Goal: Task Accomplishment & Management: Manage account settings

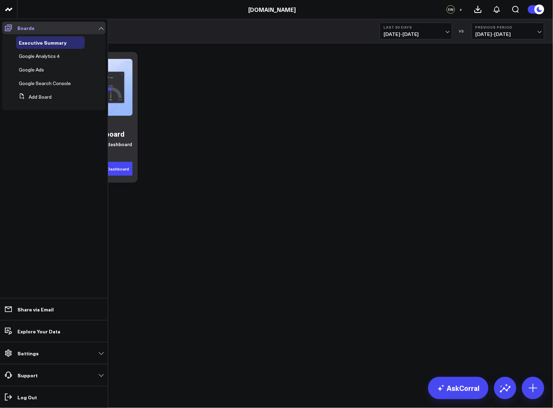
click at [10, 27] on icon at bounding box center [8, 28] width 8 height 8
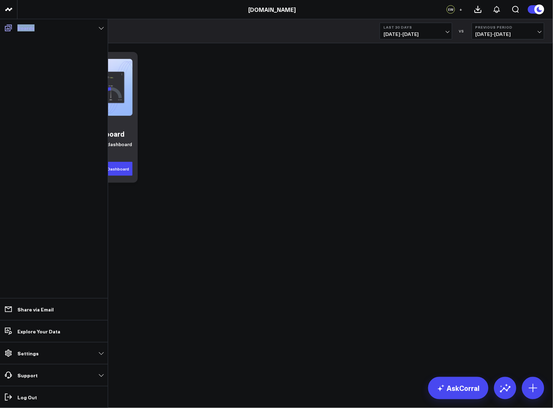
click at [10, 27] on icon at bounding box center [8, 28] width 8 height 8
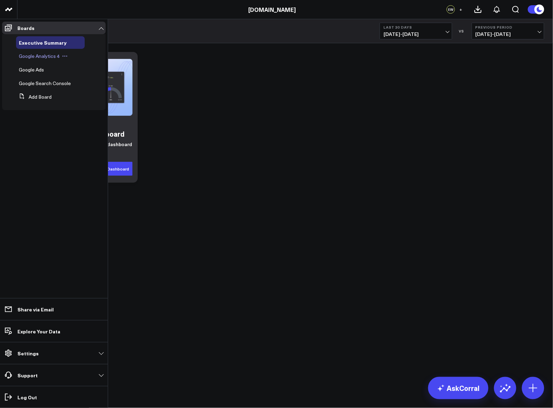
click at [38, 57] on span "Google Analytics 4" at bounding box center [39, 56] width 41 height 7
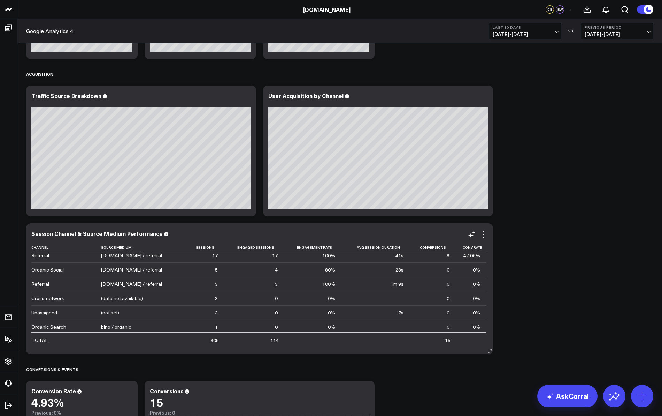
scroll to position [37, 0]
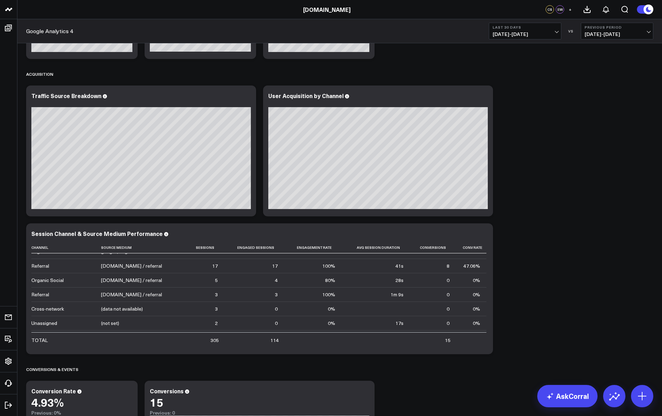
click at [549, 24] on button "Last 30 Days [DATE] - [DATE]" at bounding box center [525, 31] width 73 height 17
click at [514, 223] on link "Custom Dates" at bounding box center [525, 222] width 72 height 13
select select "7"
select select "2025"
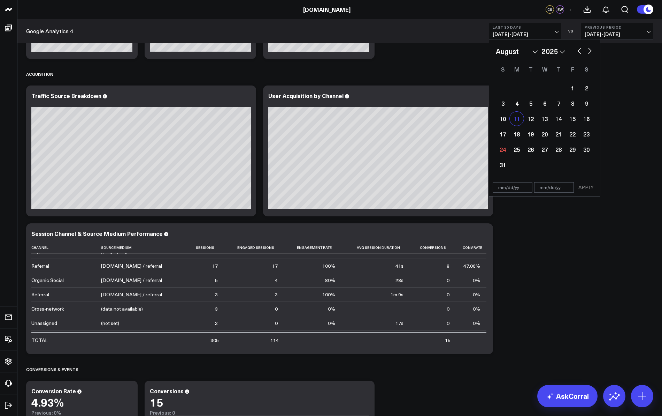
click at [520, 120] on div "11" at bounding box center [517, 119] width 14 height 14
type input "[DATE]"
select select "7"
select select "2025"
click at [504, 149] on div "24" at bounding box center [503, 149] width 14 height 14
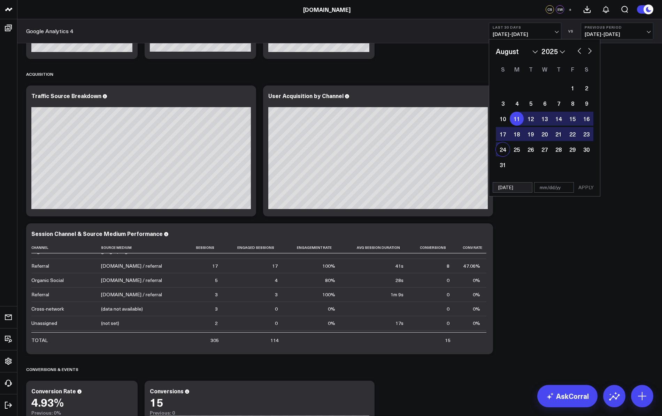
type input "[DATE]"
select select "7"
select select "2025"
click at [553, 187] on button "APPLY" at bounding box center [586, 187] width 21 height 10
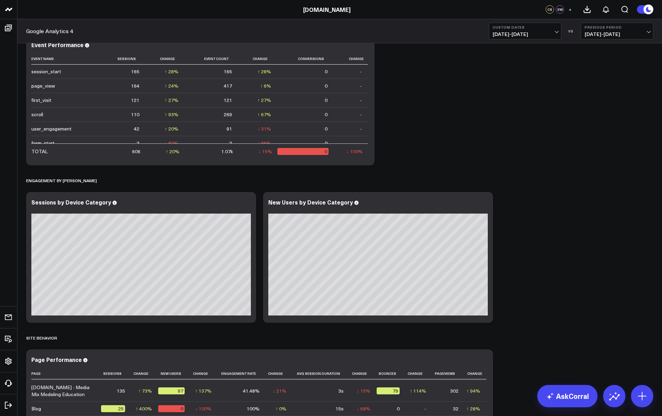
scroll to position [712, 0]
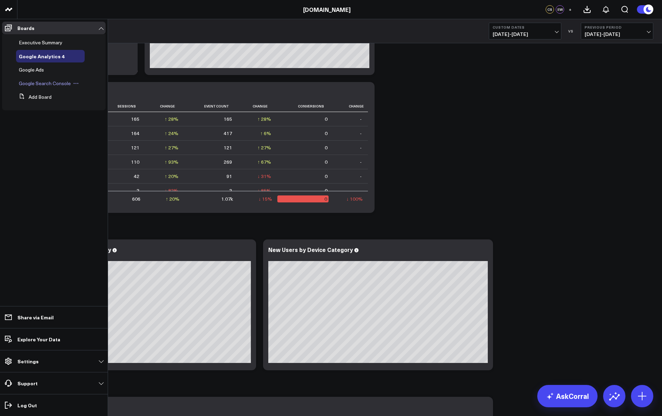
click at [44, 86] on span "Google Search Console" at bounding box center [45, 83] width 52 height 7
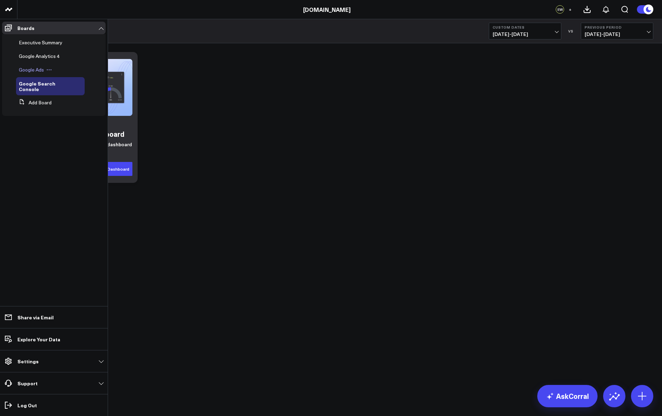
click at [37, 71] on span "Google Ads" at bounding box center [31, 69] width 25 height 7
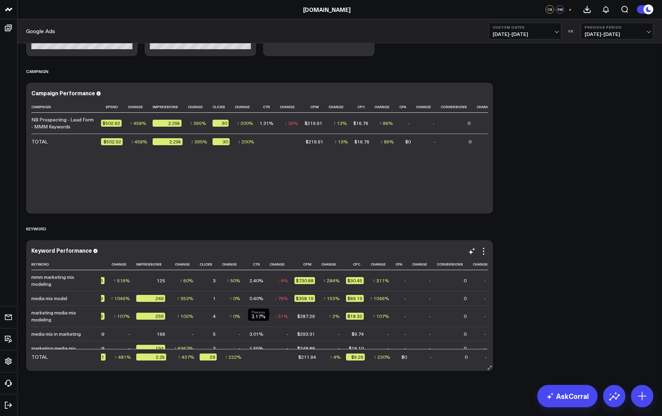
scroll to position [0, 20]
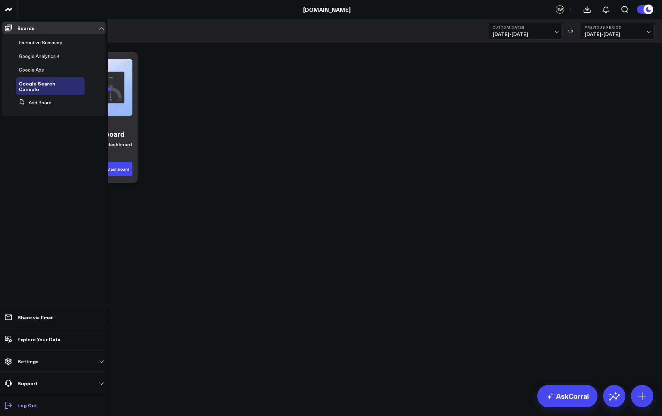
click at [28, 401] on link "Log Out" at bounding box center [54, 404] width 104 height 13
